Goal: Understand process/instructions: Learn about a topic

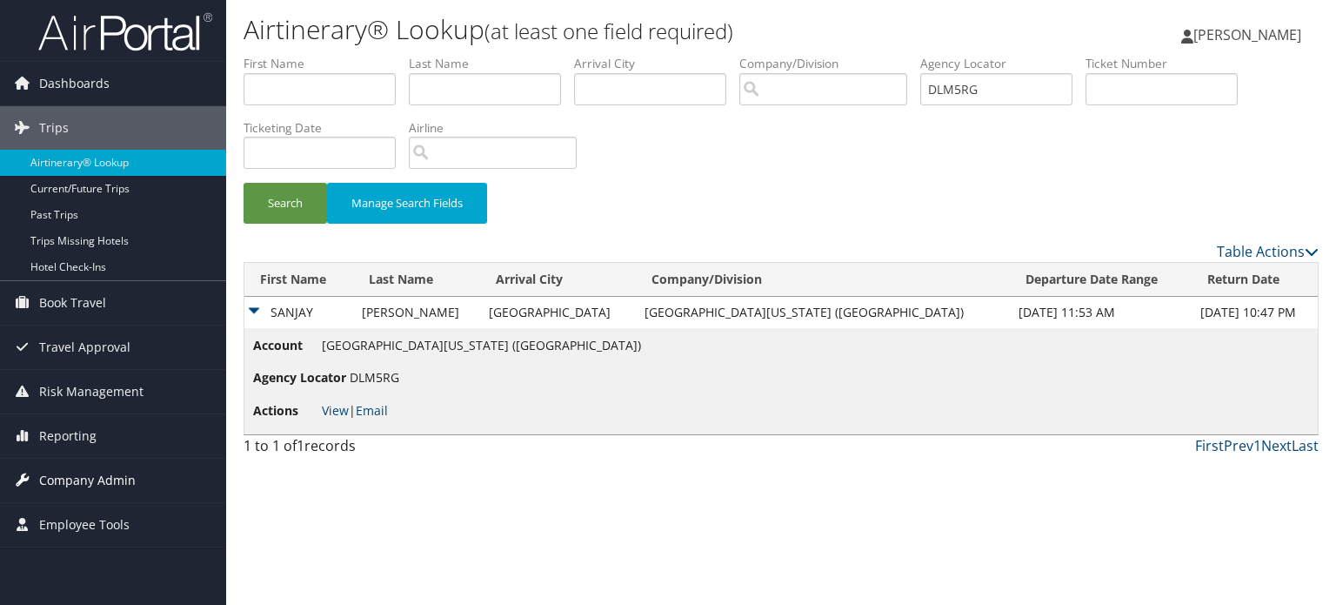
click at [99, 475] on span "Company Admin" at bounding box center [87, 479] width 97 height 43
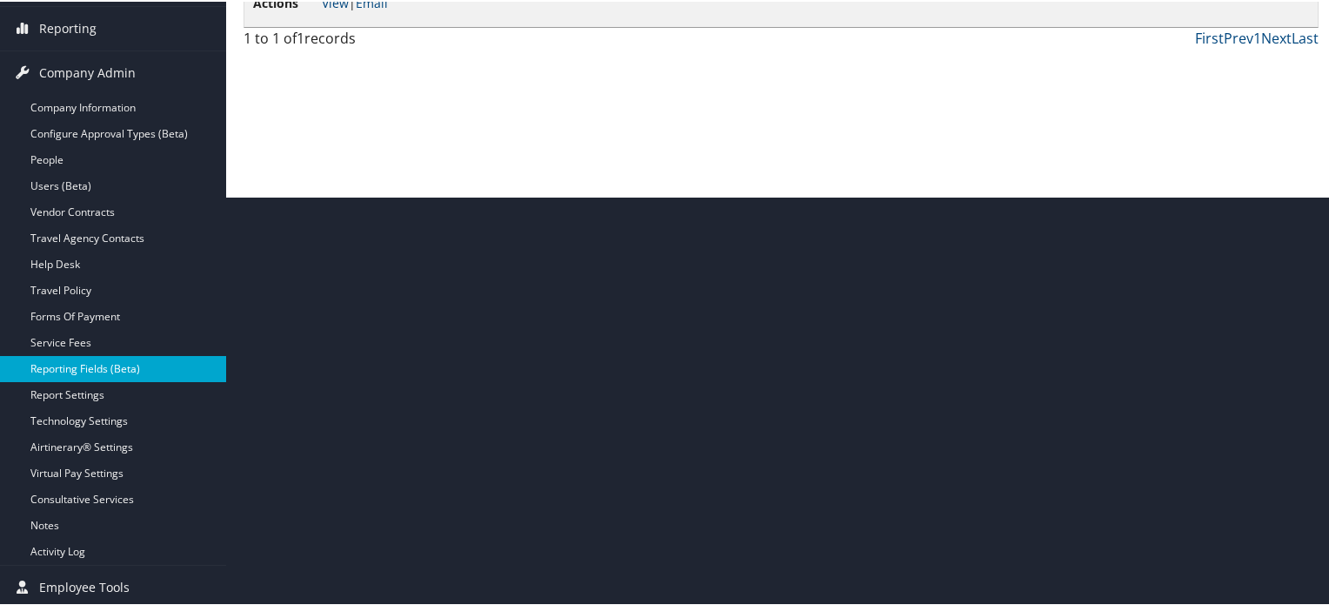
scroll to position [411, 0]
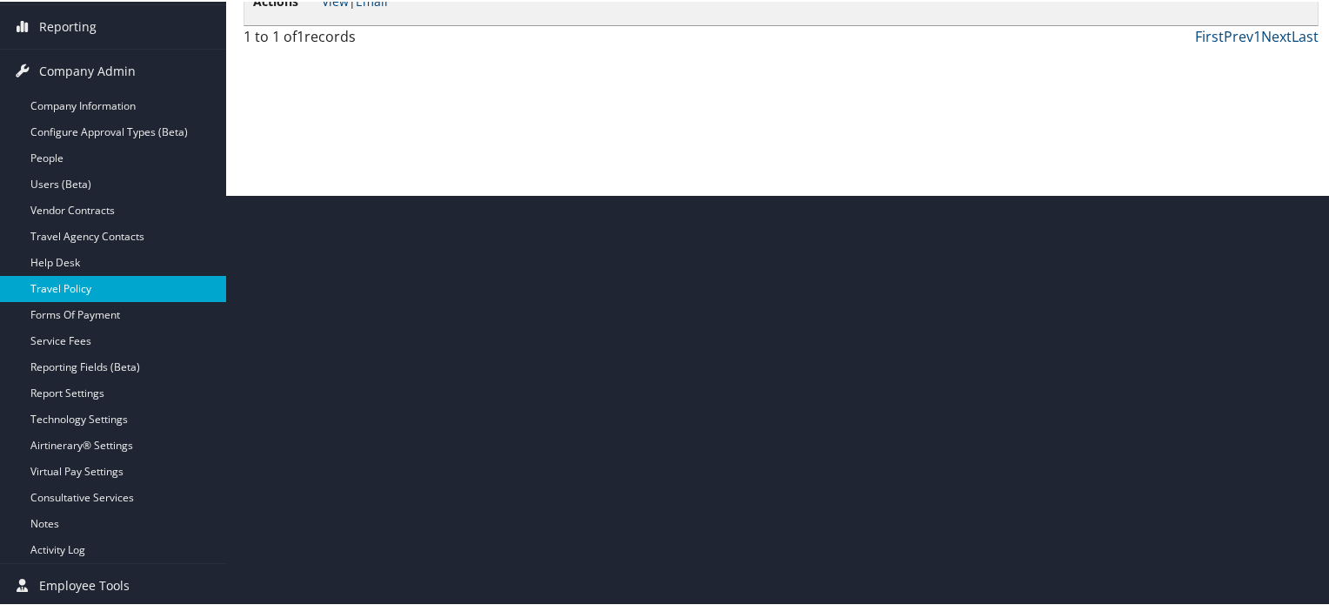
click at [77, 281] on link "Travel Policy" at bounding box center [113, 287] width 226 height 26
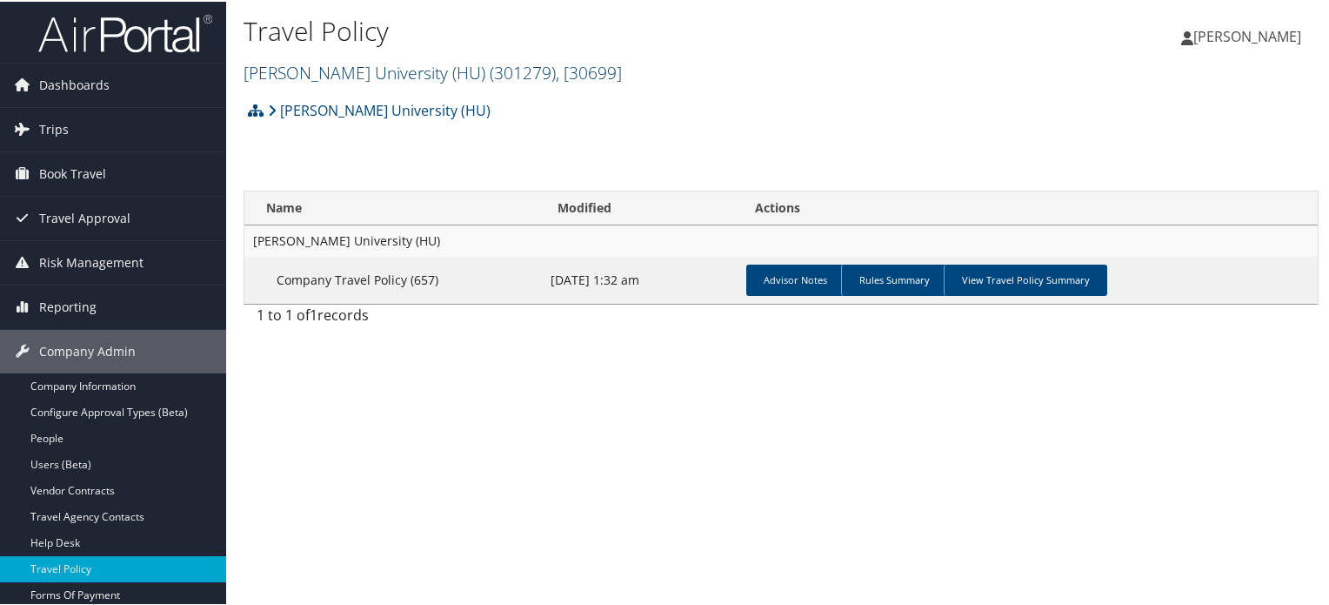
click at [556, 63] on span ", [ 30699 ]" at bounding box center [589, 70] width 66 height 23
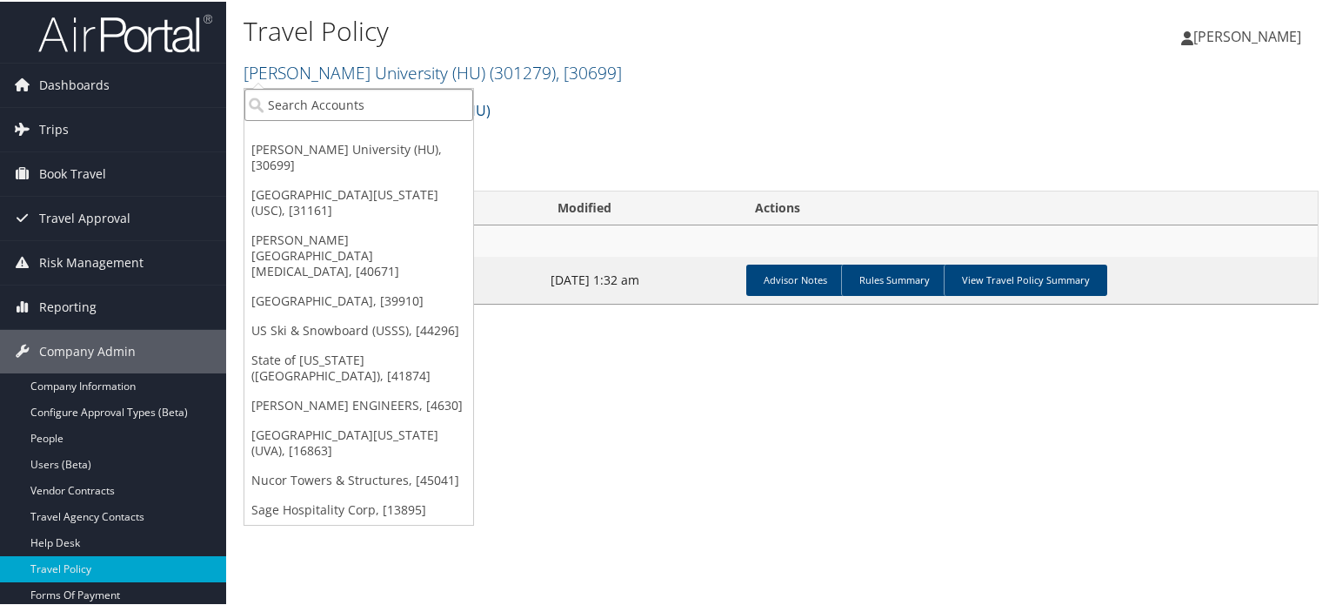
click at [388, 105] on input "search" at bounding box center [358, 103] width 229 height 32
type input "[GEOGRAPHIC_DATA]"
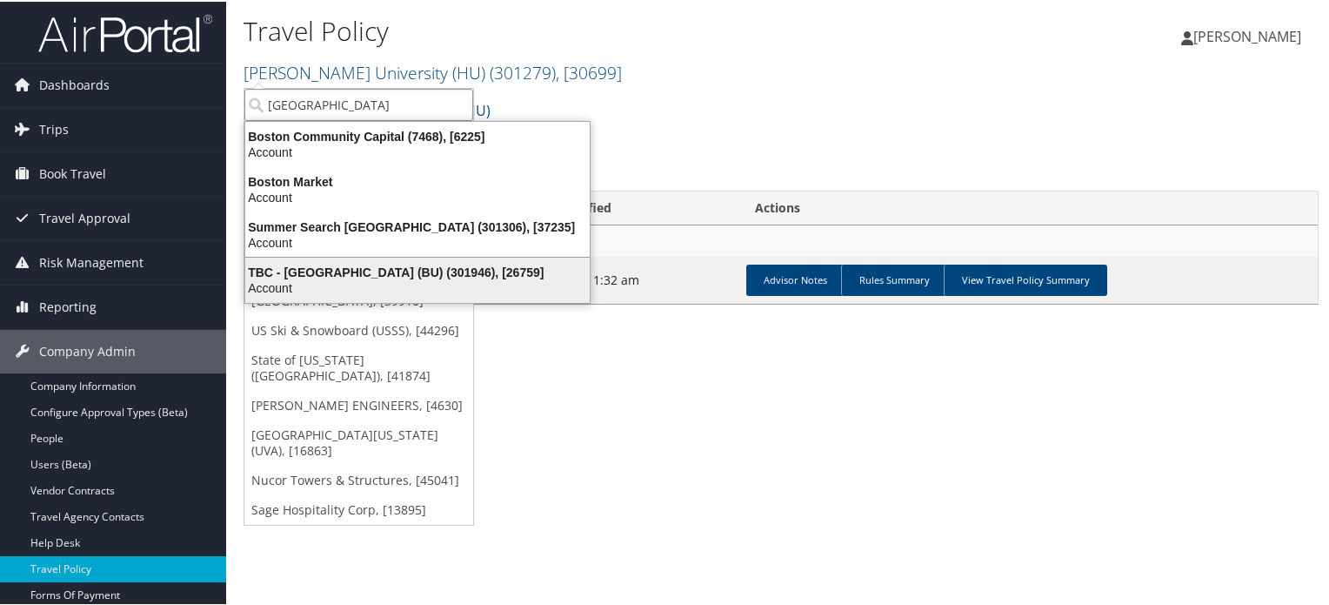
click at [386, 277] on div "TBC - [GEOGRAPHIC_DATA] (BU) (301946), [26759]" at bounding box center [417, 271] width 365 height 16
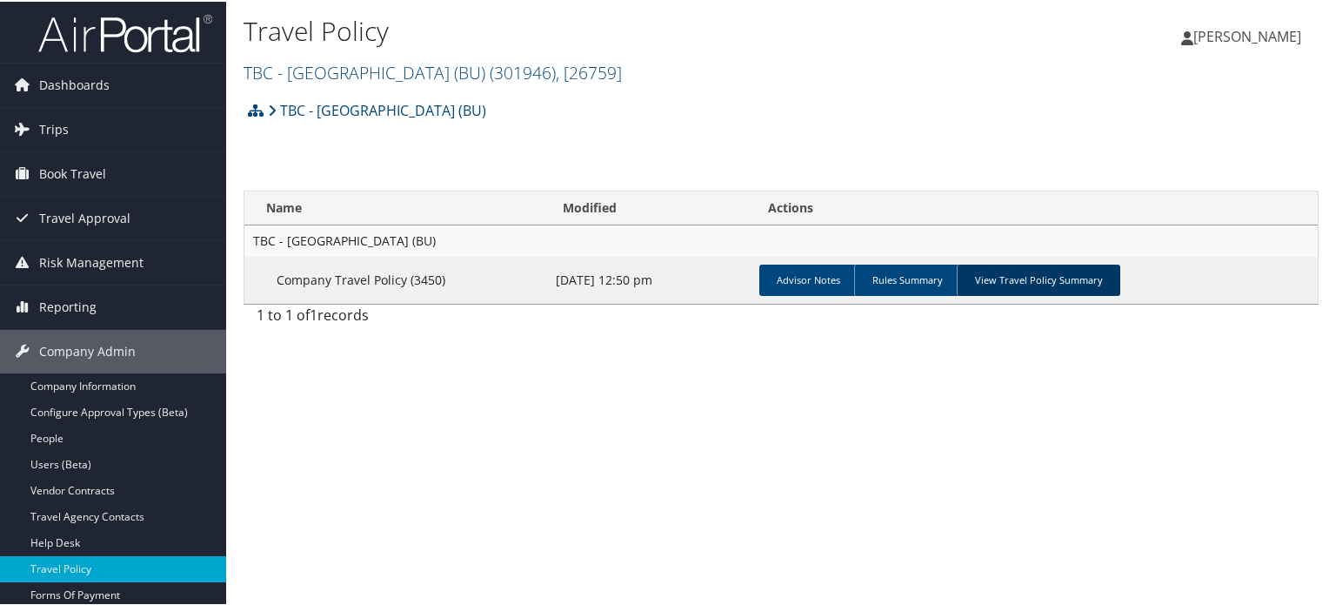
click at [1027, 279] on link "View Travel Policy Summary" at bounding box center [1039, 278] width 164 height 31
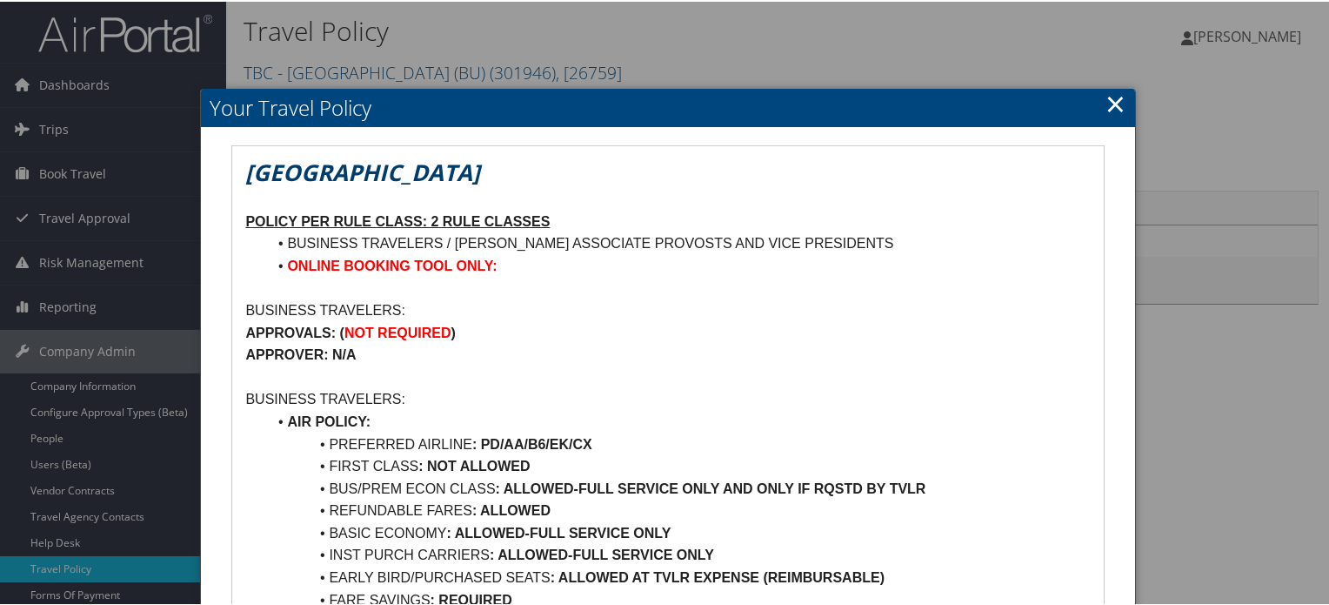
click at [1109, 99] on link "×" at bounding box center [1116, 101] width 20 height 35
